Goal: Find specific page/section

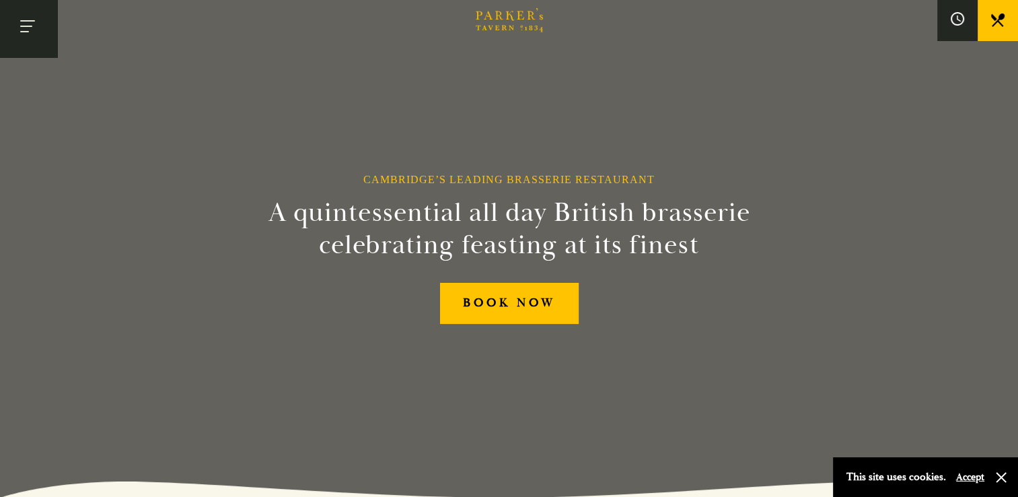
click at [39, 32] on button "Toggle navigation" at bounding box center [28, 28] width 57 height 57
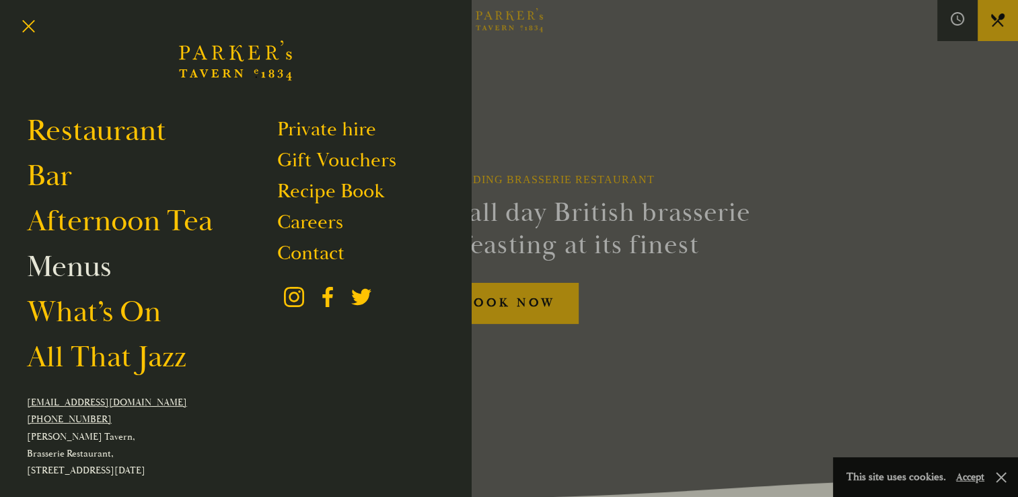
click at [52, 263] on link "Menus" at bounding box center [69, 267] width 84 height 38
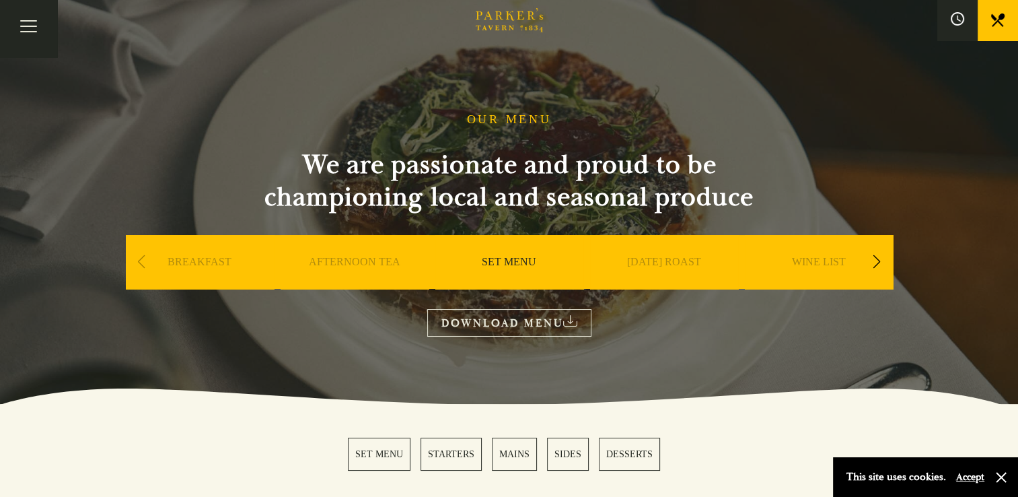
click at [513, 261] on link "SET MENU" at bounding box center [509, 282] width 55 height 54
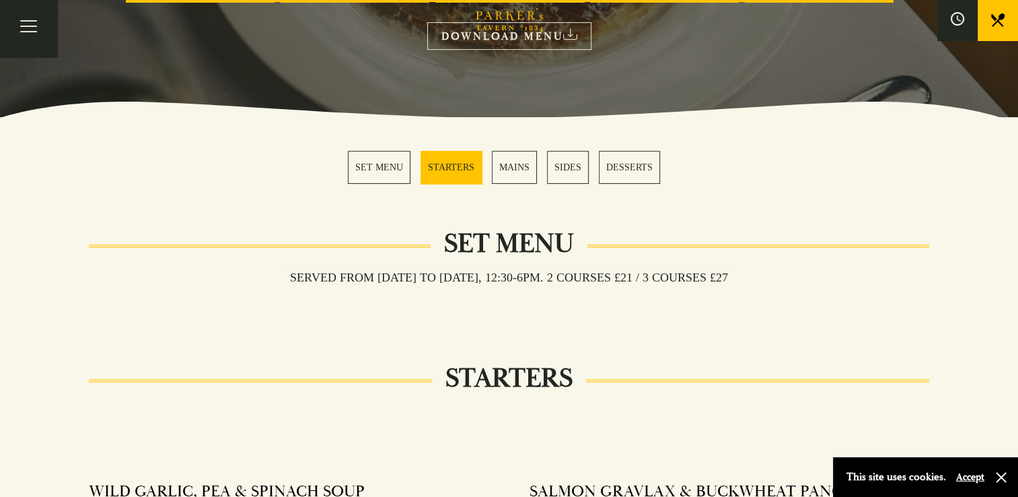
scroll to position [328, 0]
